Goal: Manage account settings

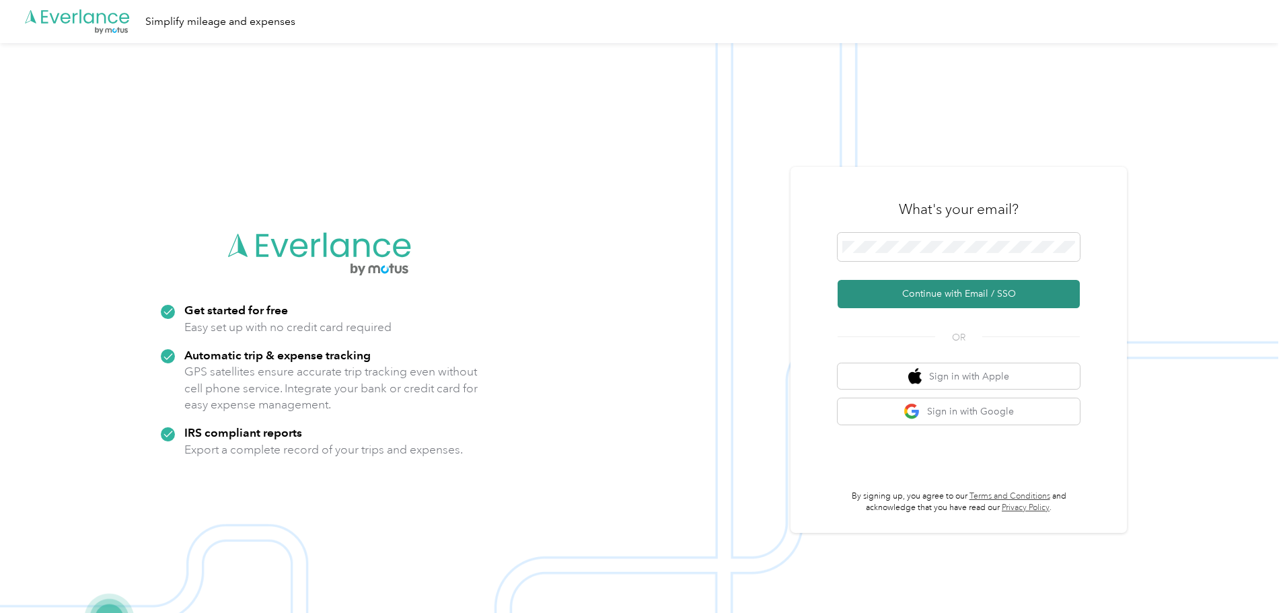
click at [955, 300] on button "Continue with Email / SSO" at bounding box center [959, 294] width 242 height 28
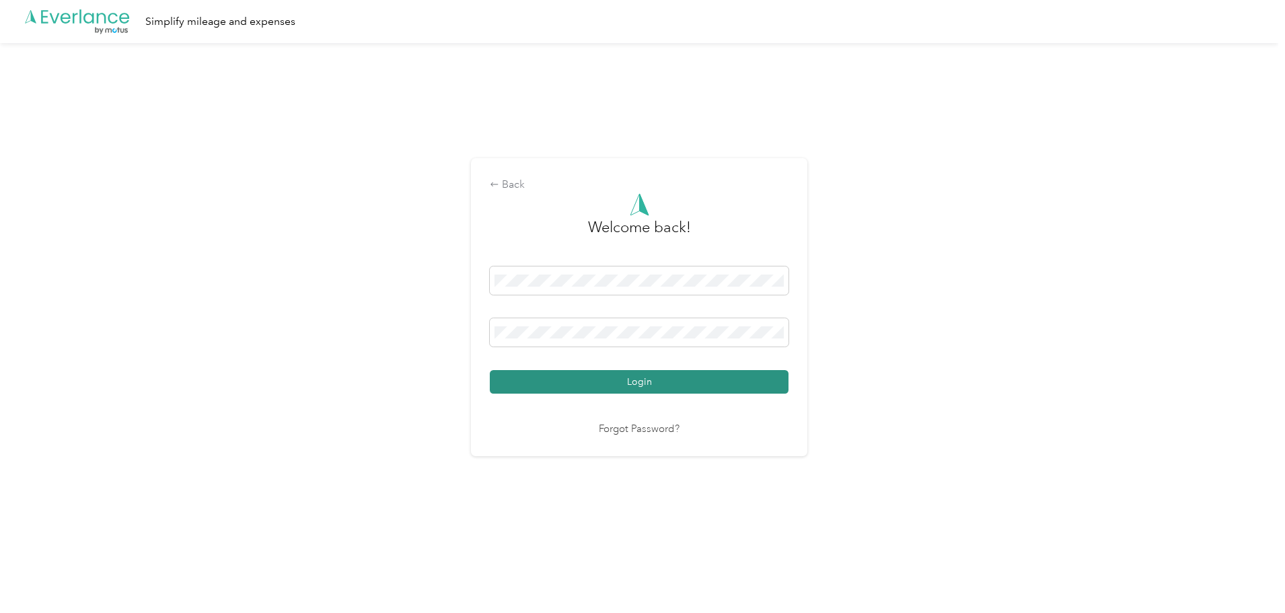
click at [646, 383] on button "Login" at bounding box center [639, 382] width 299 height 24
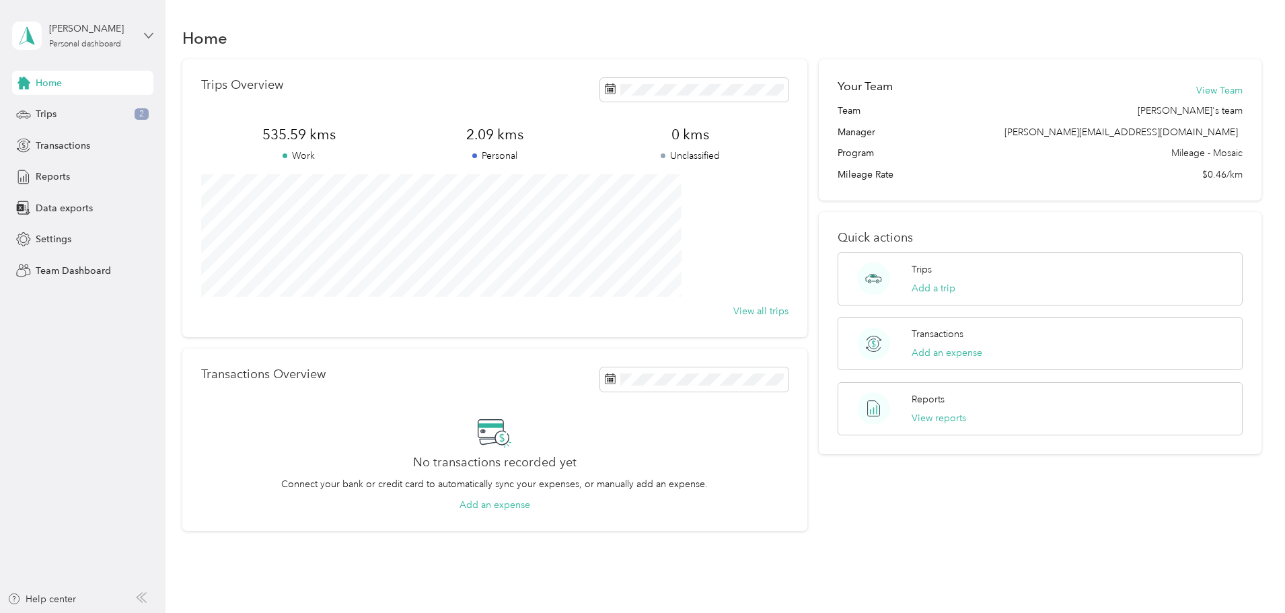
click at [149, 34] on icon at bounding box center [148, 35] width 9 height 9
click at [134, 145] on div "Personal dashboard" at bounding box center [192, 141] width 340 height 24
click at [38, 241] on span "Settings" at bounding box center [54, 239] width 36 height 14
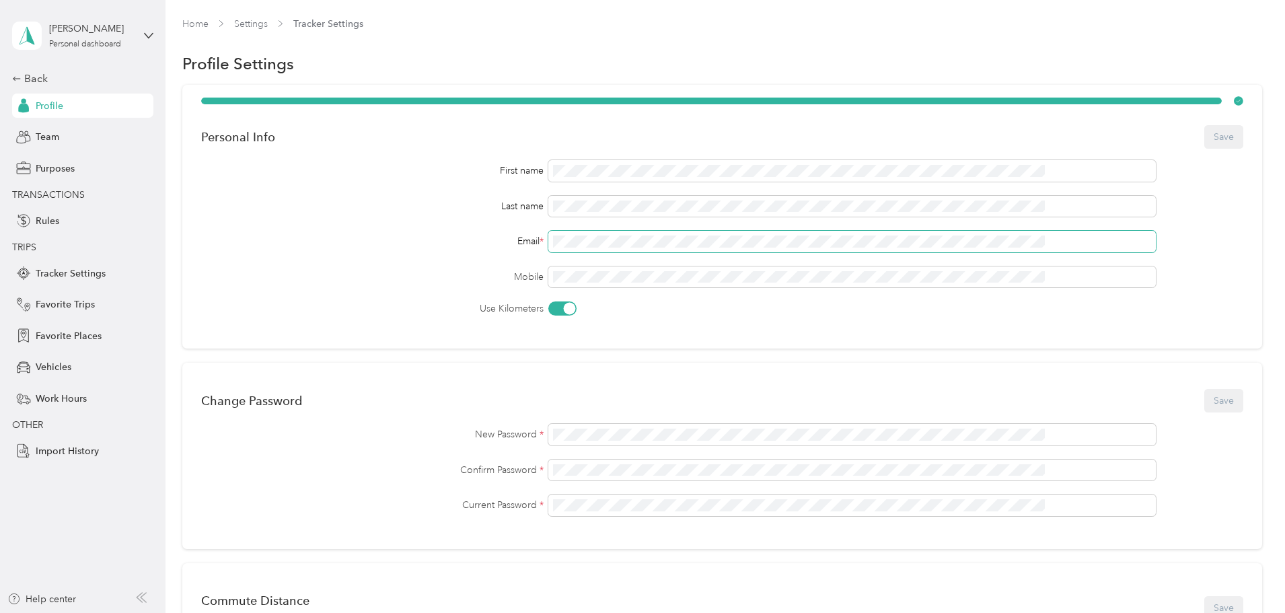
click at [657, 252] on div "First name Last name Email * Mobile Use Kilometers" at bounding box center [722, 237] width 1042 height 155
click at [1204, 137] on button "Save" at bounding box center [1223, 137] width 39 height 24
click at [90, 133] on div "Team" at bounding box center [82, 137] width 141 height 24
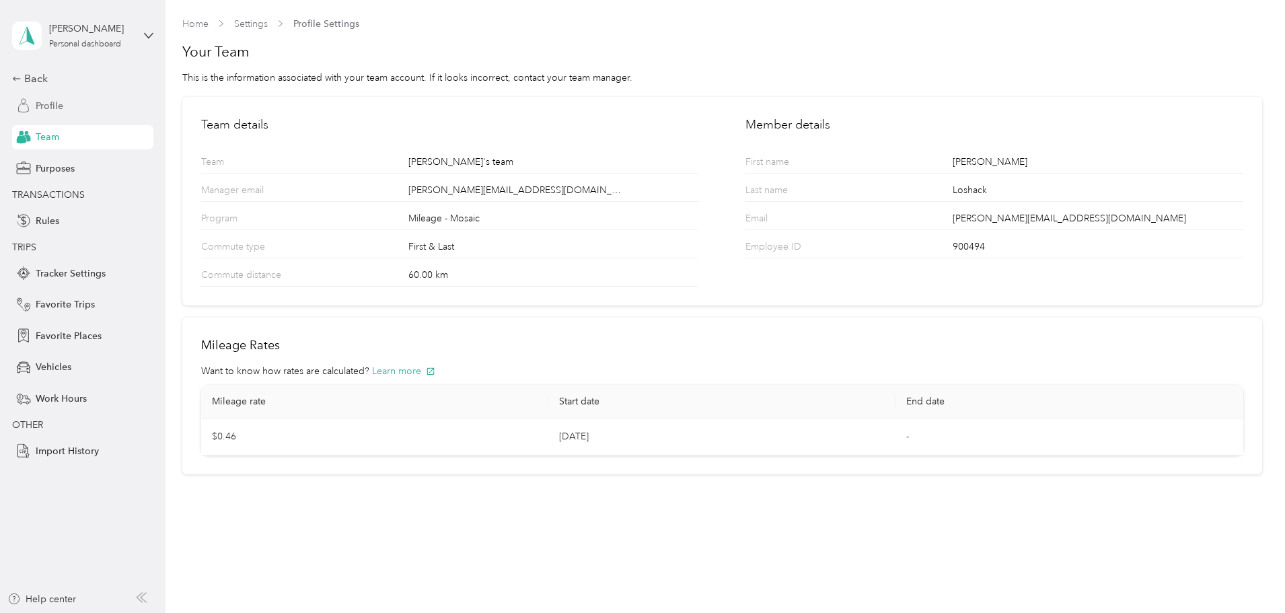
click at [79, 110] on div "Profile" at bounding box center [82, 106] width 141 height 24
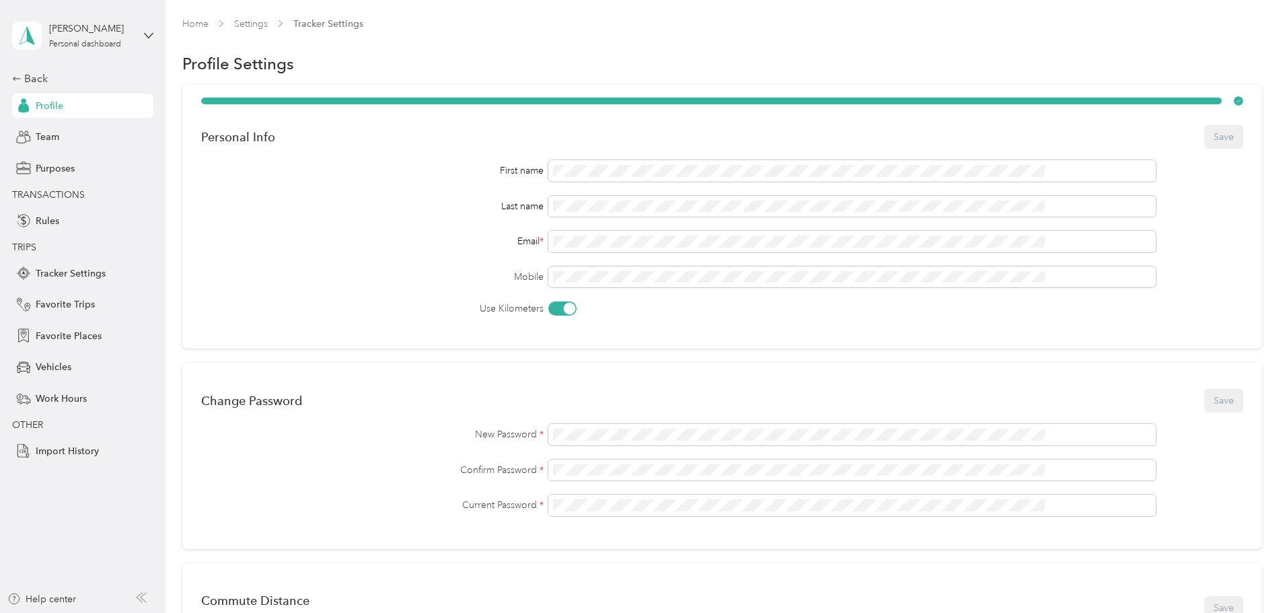
click at [1220, 249] on div "Personal Info Save First name Last name Email * Mobile Use Kilometers Change Pa…" at bounding box center [722, 601] width 1080 height 1032
click at [143, 32] on div "[PERSON_NAME] Personal dashboard" at bounding box center [82, 35] width 141 height 47
click at [85, 174] on div "Log out" at bounding box center [192, 172] width 340 height 24
